Goal: Check status: Check status

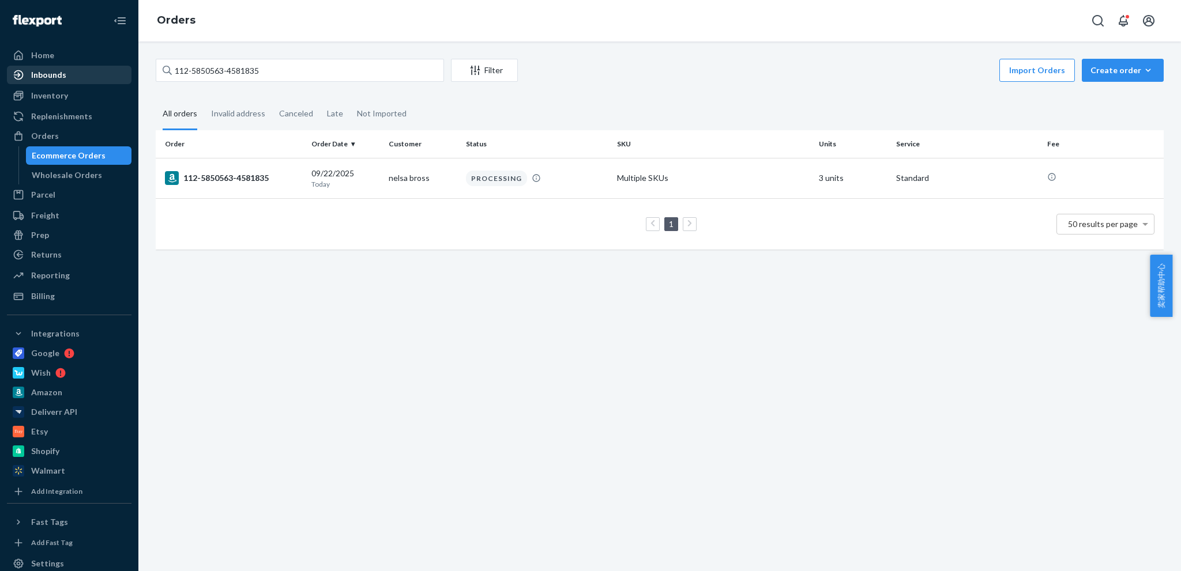
click at [52, 97] on div "Inventory" at bounding box center [49, 96] width 37 height 12
click at [59, 73] on div "Inbounds" at bounding box center [48, 75] width 35 height 12
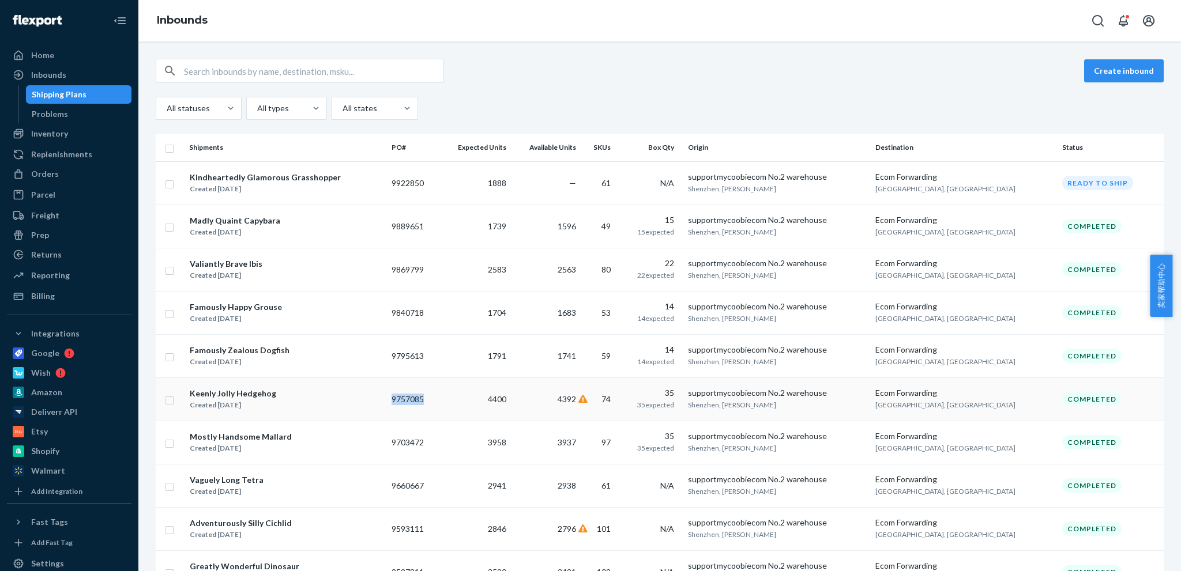
copy td "9757085"
drag, startPoint x: 452, startPoint y: 398, endPoint x: 409, endPoint y: 398, distance: 43.2
click at [409, 398] on td "9757085" at bounding box center [413, 399] width 52 height 43
